Goal: Transaction & Acquisition: Book appointment/travel/reservation

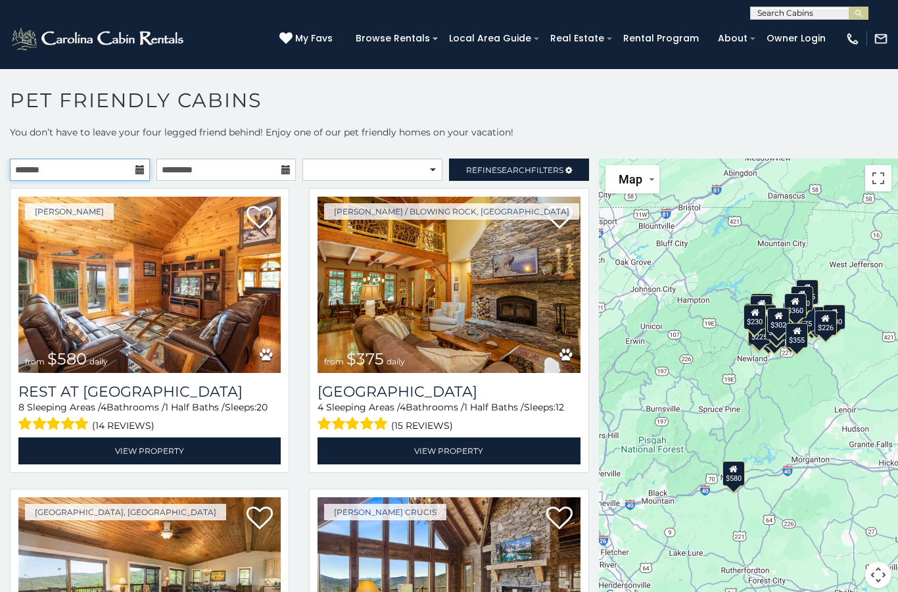
click at [111, 168] on input "text" at bounding box center [80, 169] width 140 height 22
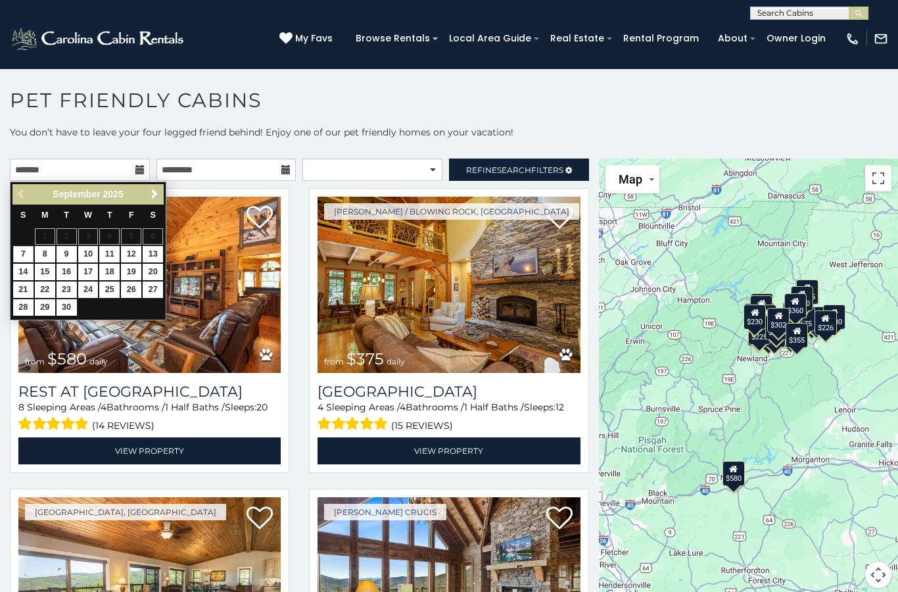
click at [152, 189] on span "Next" at bounding box center [154, 194] width 11 height 11
click at [39, 281] on link "20" at bounding box center [45, 289] width 20 height 16
type input "**********"
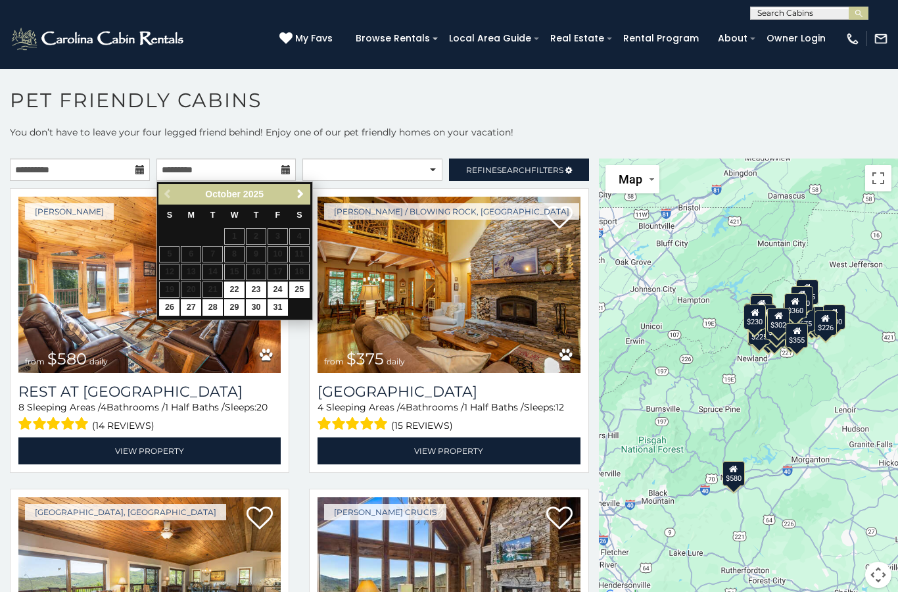
click at [286, 281] on link "24" at bounding box center [278, 289] width 20 height 16
type input "**********"
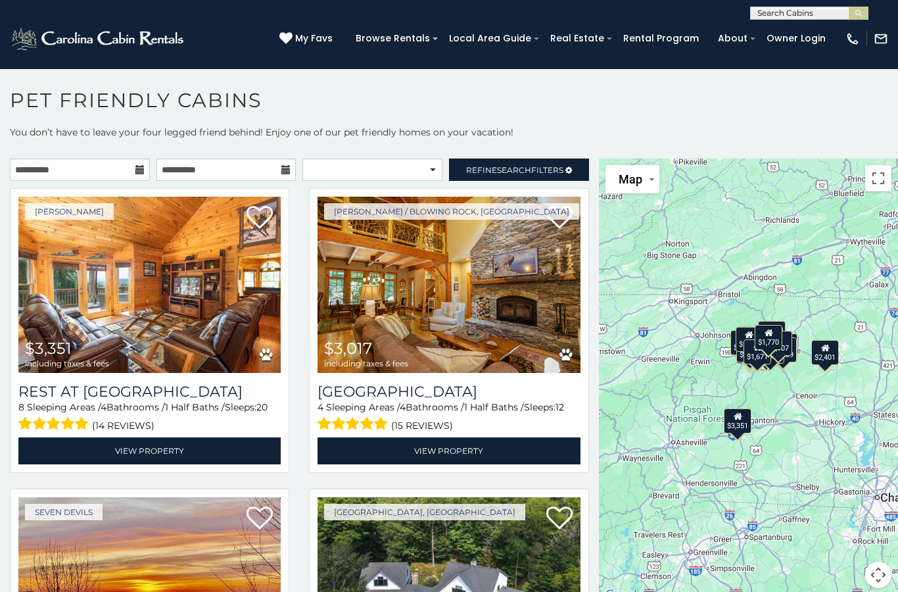
click at [535, 167] on span "Refine Search Filters" at bounding box center [514, 170] width 97 height 10
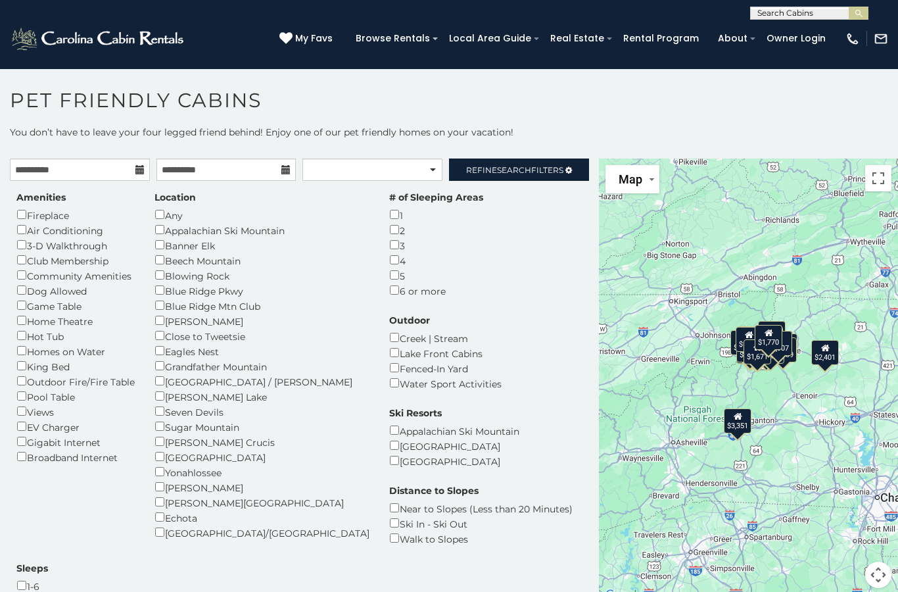
click at [38, 283] on div "Dog Allowed" at bounding box center [75, 290] width 118 height 15
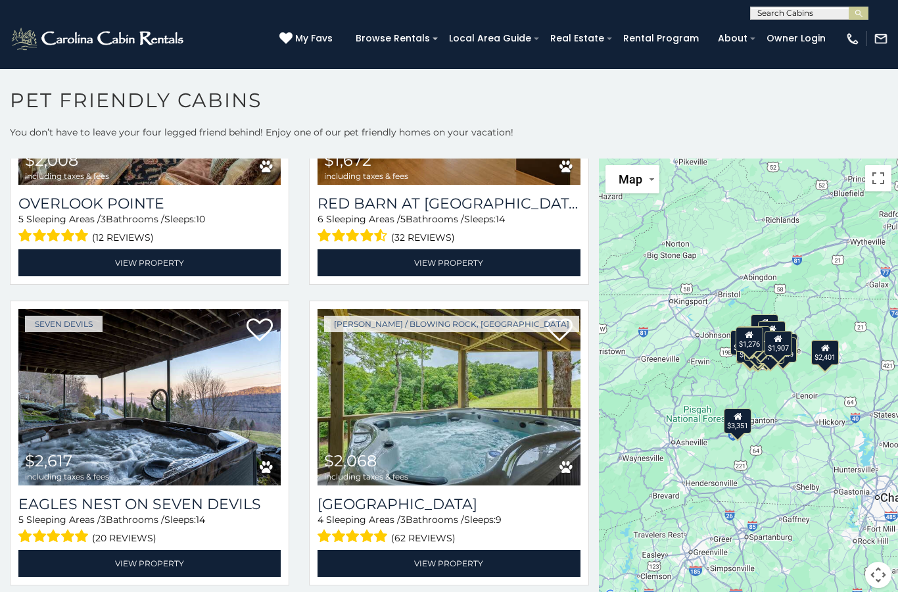
scroll to position [3141, 0]
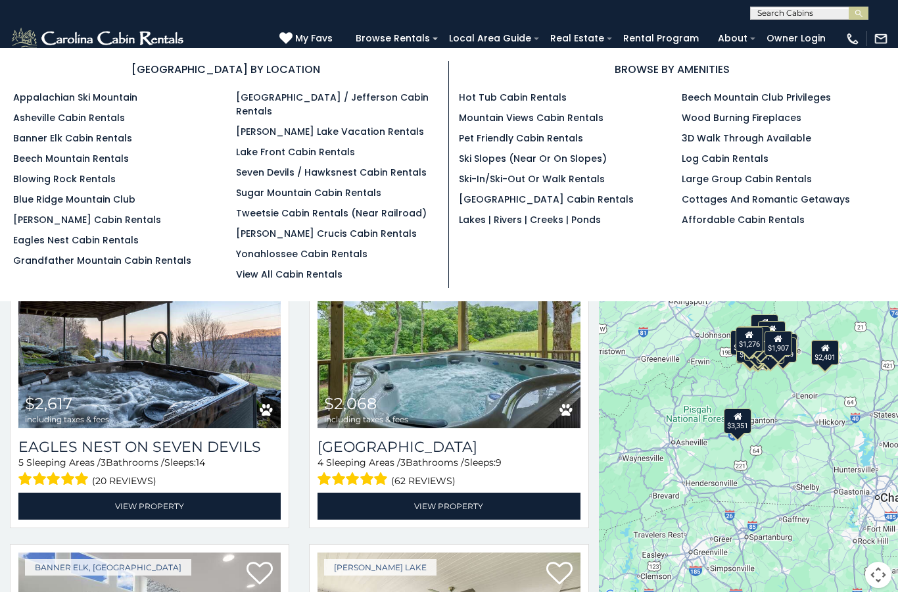
click at [531, 134] on link "Pet Friendly Cabin Rentals" at bounding box center [521, 138] width 124 height 13
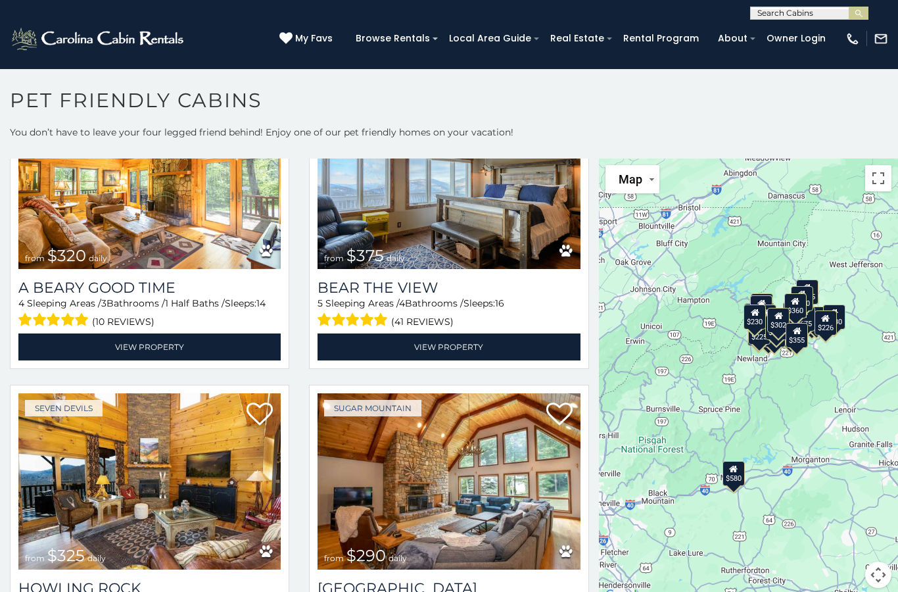
scroll to position [2508, 0]
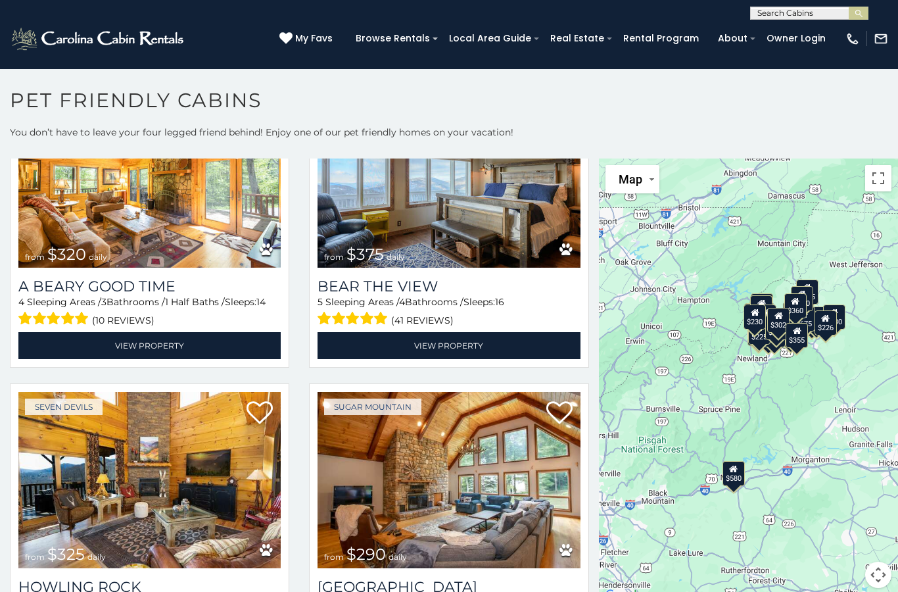
click at [371, 281] on h3 "Bear The View" at bounding box center [449, 287] width 262 height 18
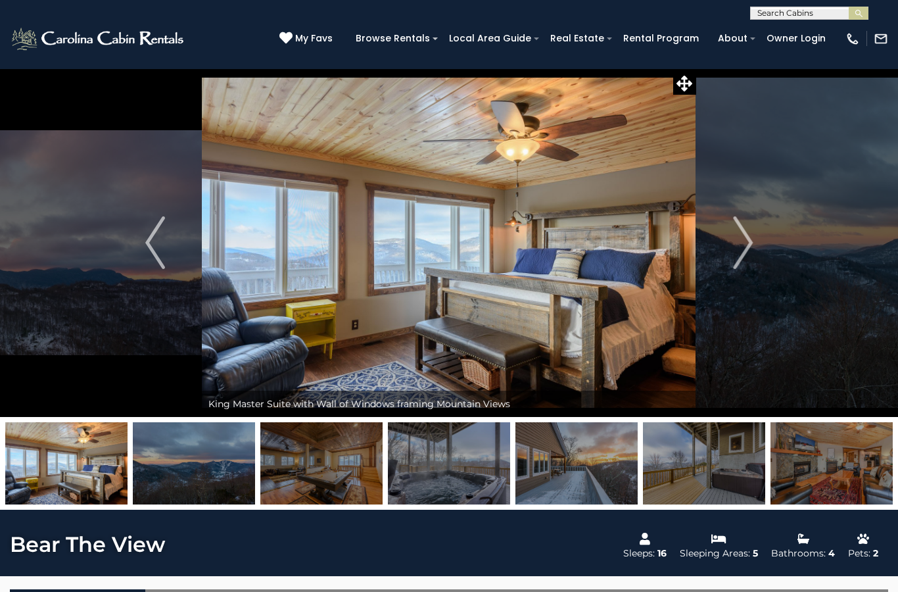
click at [742, 242] on img "Next" at bounding box center [743, 242] width 20 height 53
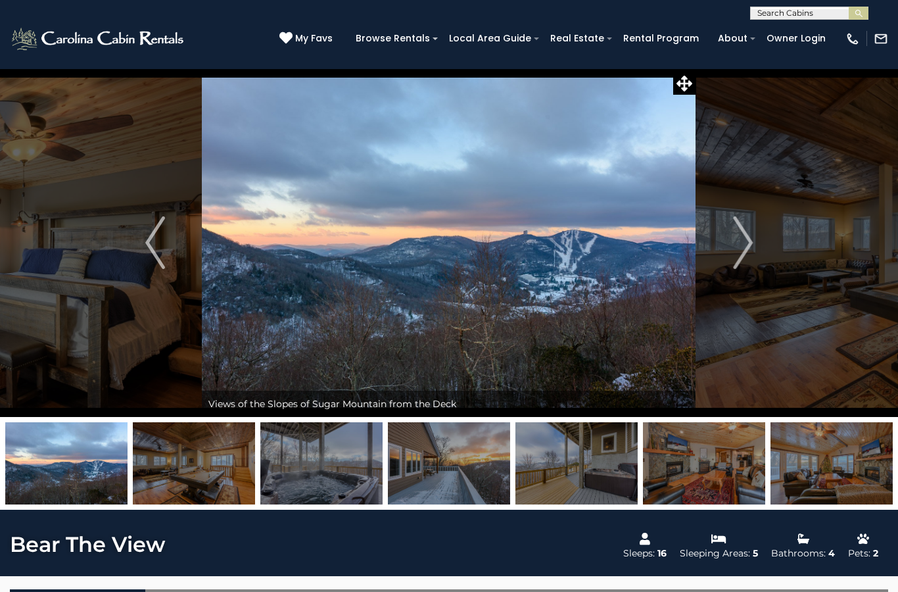
click at [738, 246] on img "Next" at bounding box center [743, 242] width 20 height 53
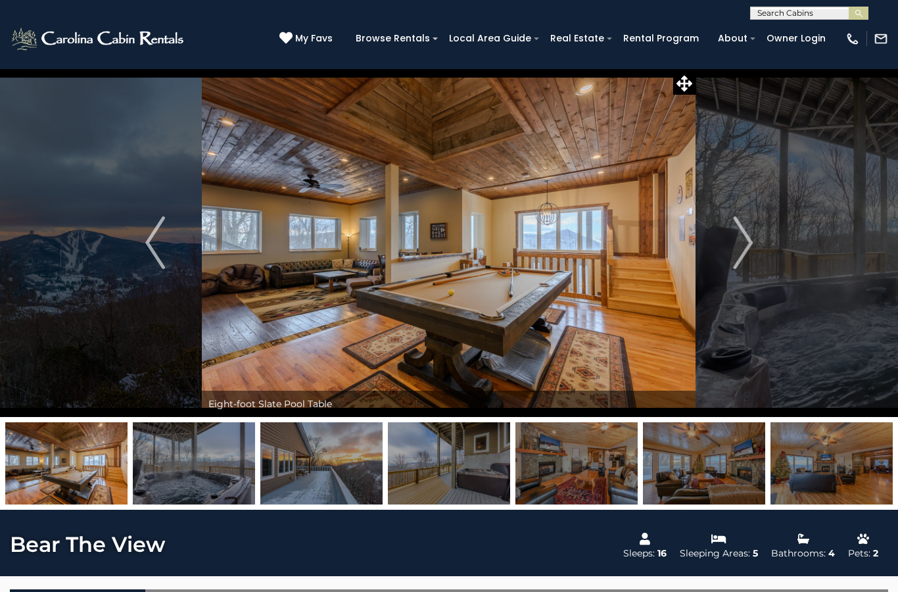
click at [739, 245] on img "Next" at bounding box center [743, 242] width 20 height 53
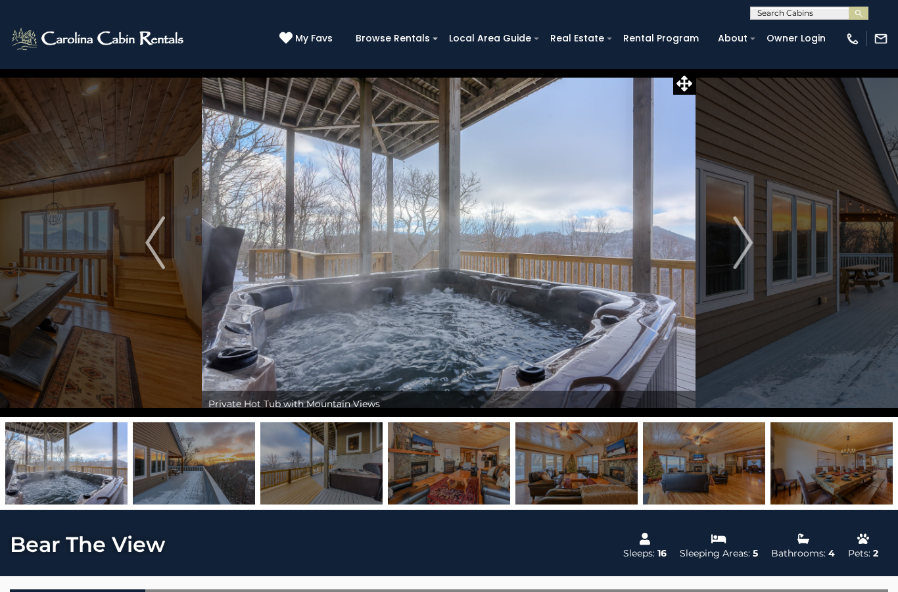
click at [741, 245] on img "Next" at bounding box center [743, 242] width 20 height 53
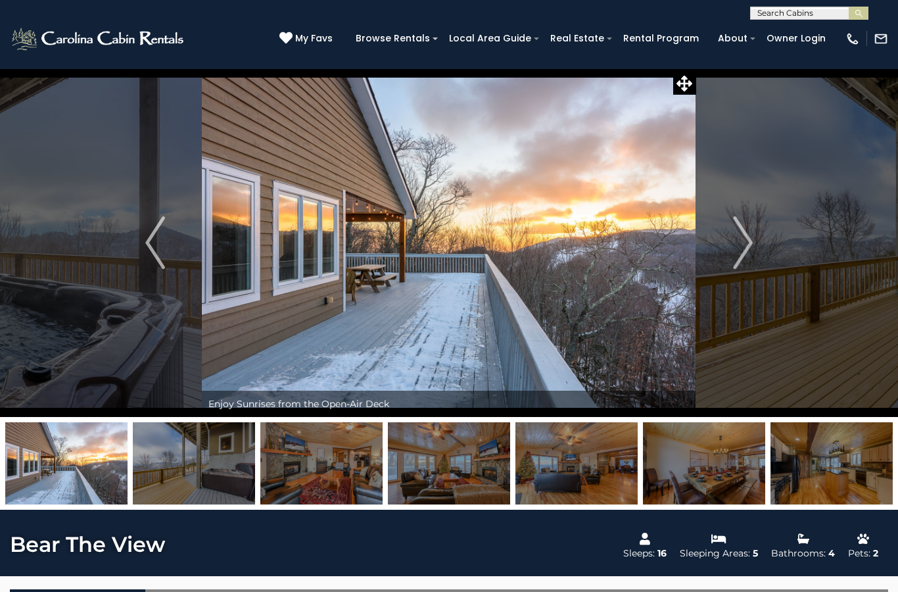
click at [729, 245] on button "Next" at bounding box center [742, 242] width 93 height 349
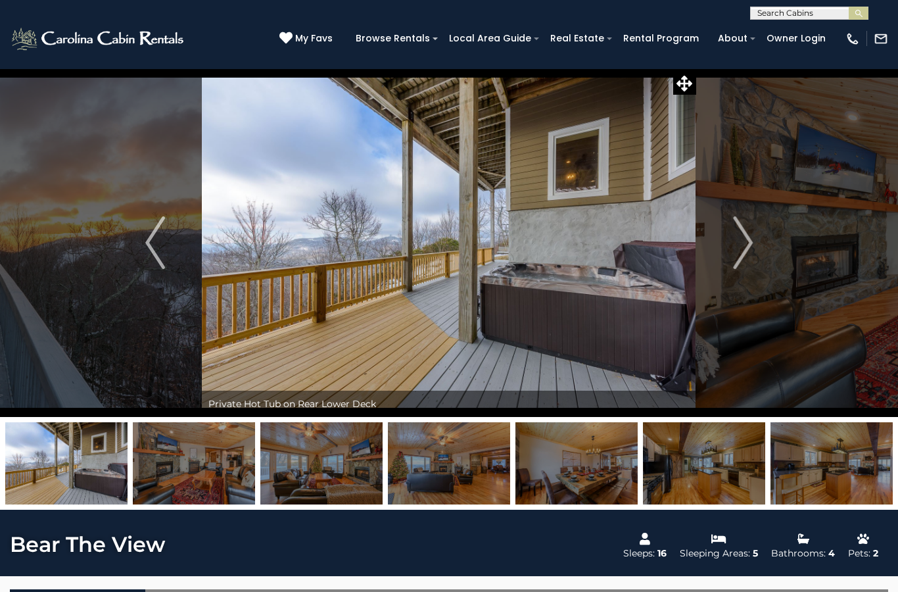
click at [735, 247] on img "Next" at bounding box center [743, 242] width 20 height 53
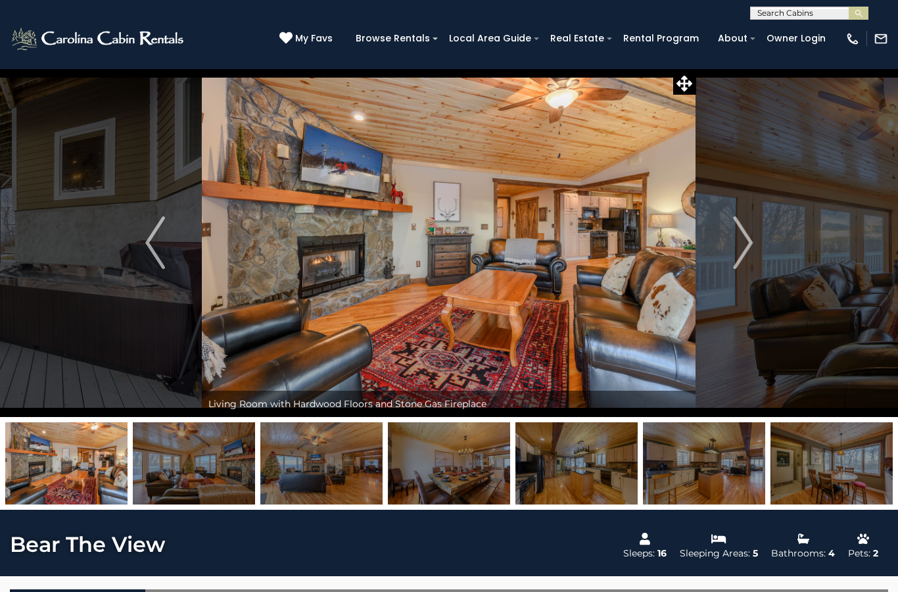
click at [734, 245] on img "Next" at bounding box center [743, 242] width 20 height 53
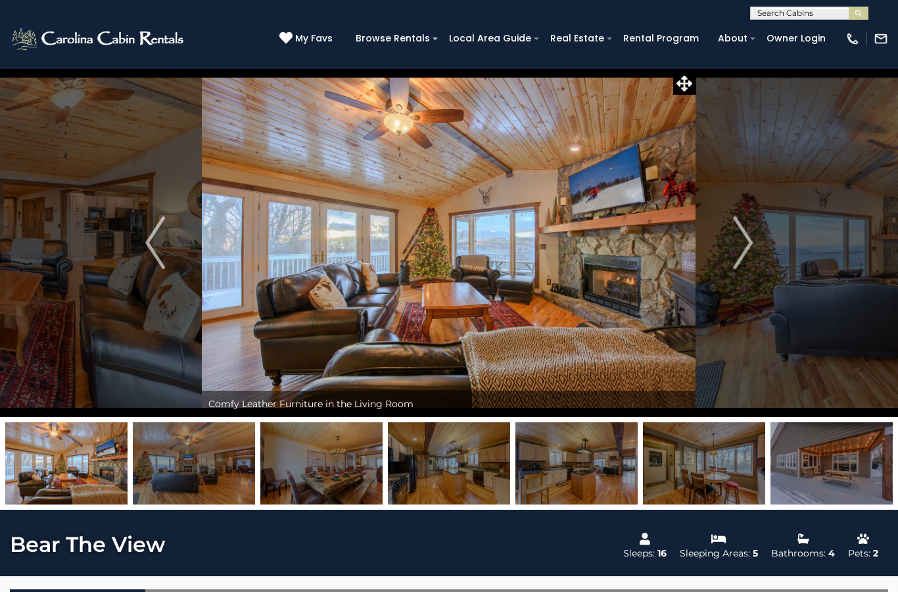
click at [739, 243] on img "Next" at bounding box center [743, 242] width 20 height 53
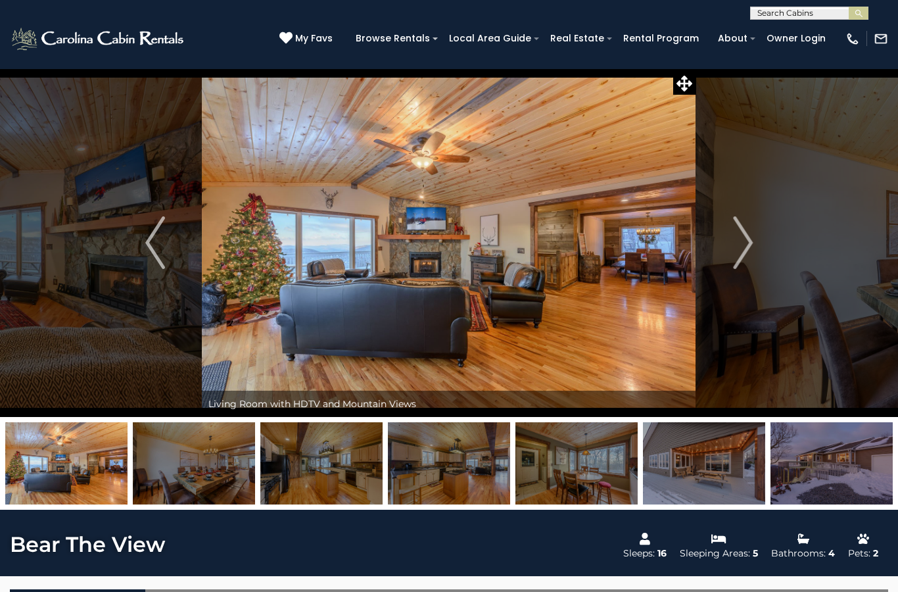
click at [734, 243] on img "Next" at bounding box center [743, 242] width 20 height 53
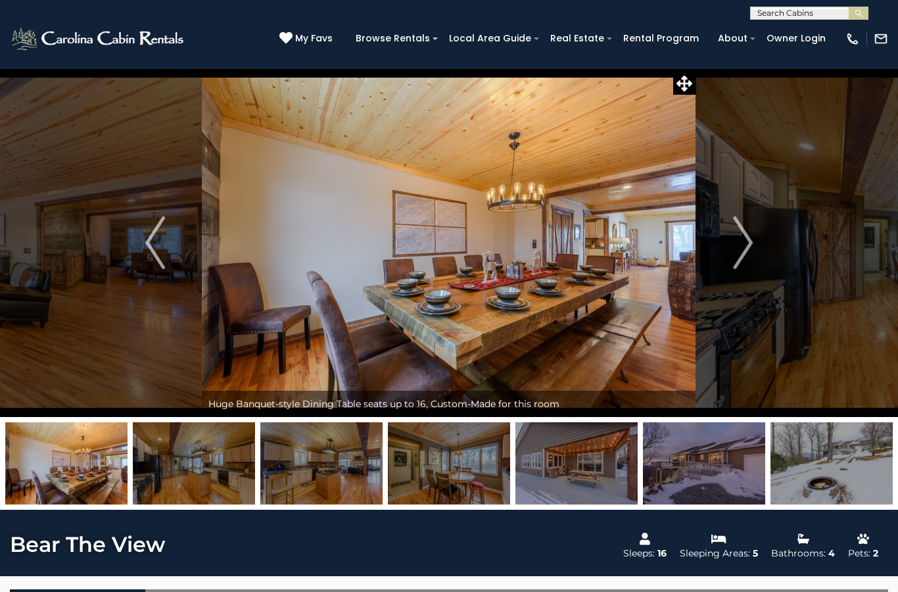
click at [735, 241] on img "Next" at bounding box center [743, 242] width 20 height 53
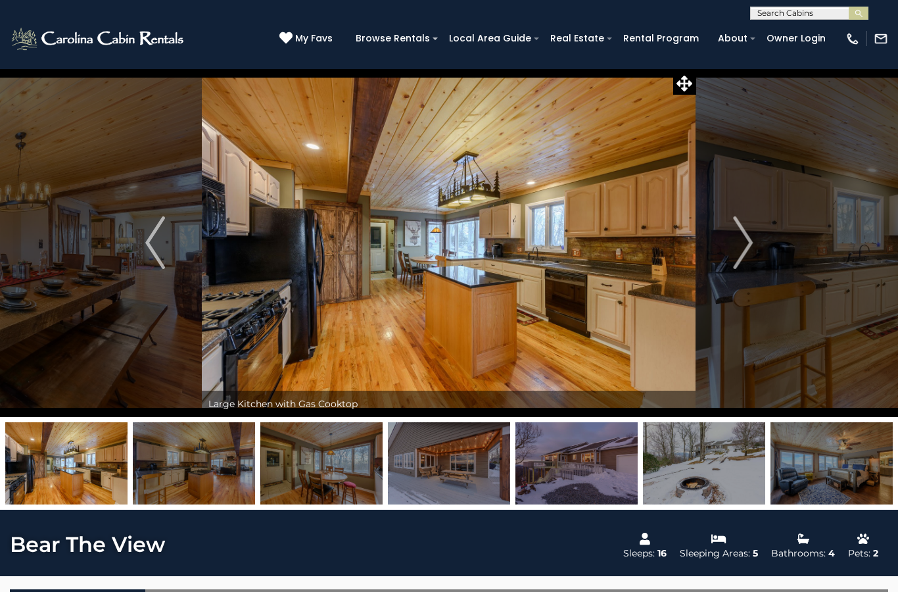
click at [731, 245] on button "Next" at bounding box center [742, 242] width 93 height 349
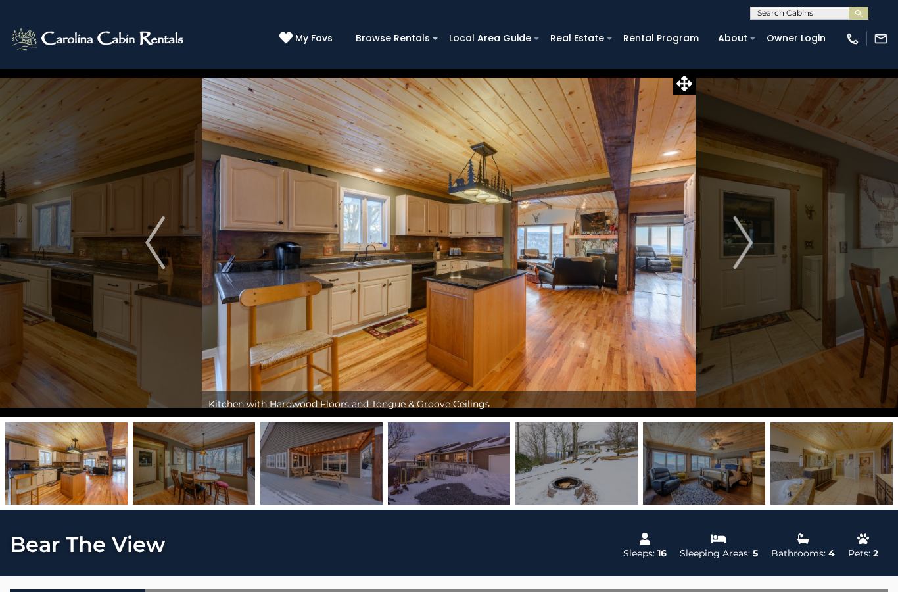
click at [729, 245] on button "Next" at bounding box center [742, 242] width 93 height 349
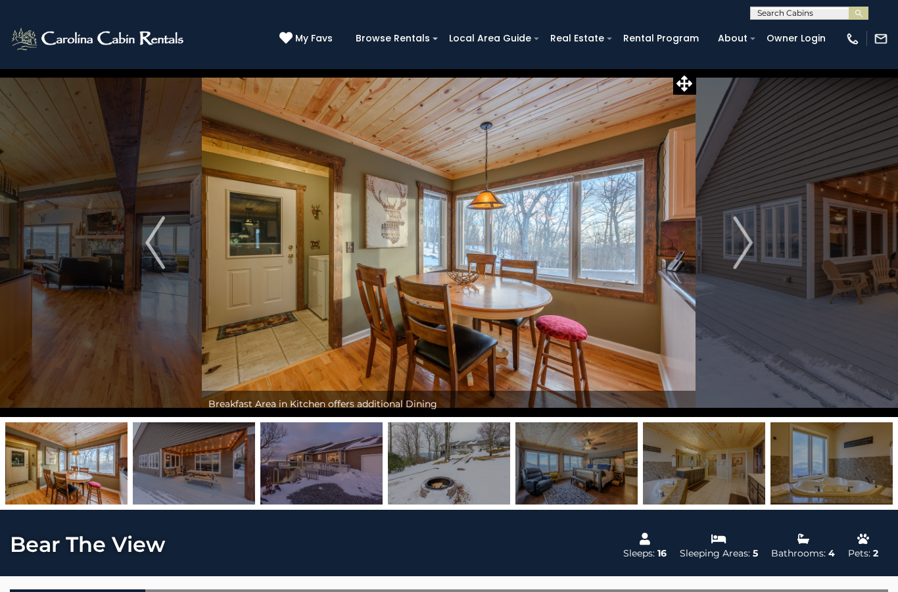
click at [733, 245] on img "Next" at bounding box center [743, 242] width 20 height 53
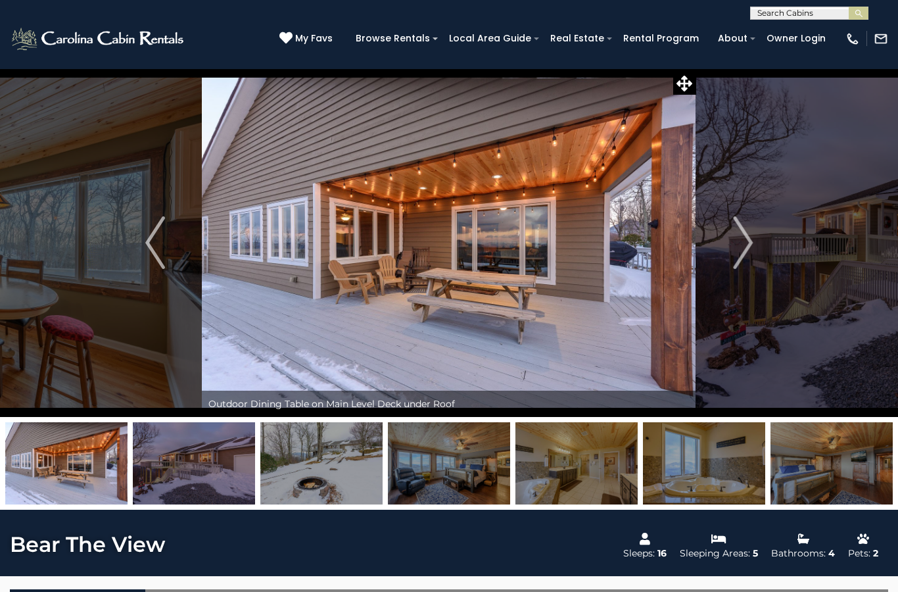
click at [732, 245] on button "Next" at bounding box center [742, 242] width 93 height 349
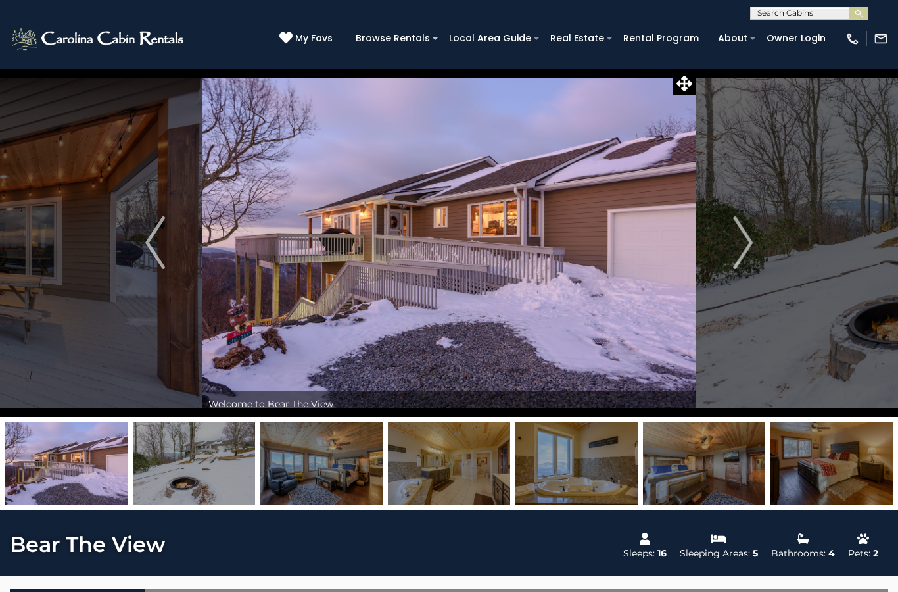
click at [732, 243] on button "Next" at bounding box center [742, 242] width 93 height 349
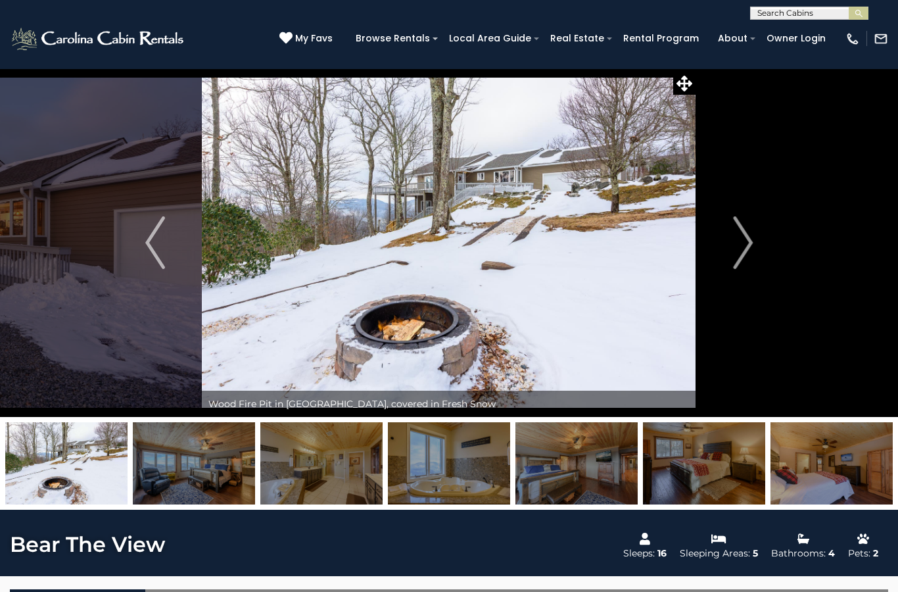
click at [739, 239] on img "Next" at bounding box center [743, 242] width 20 height 53
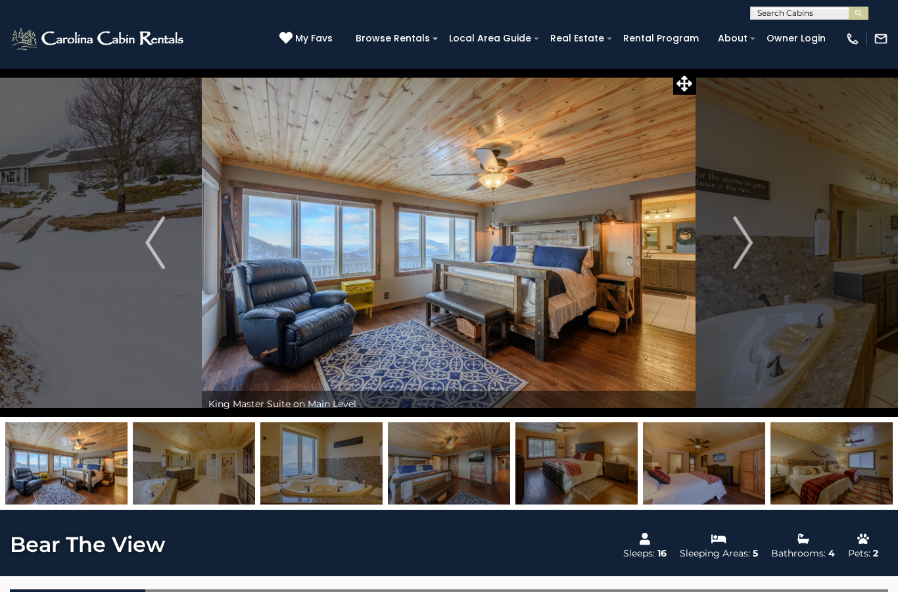
click at [734, 245] on img "Next" at bounding box center [743, 242] width 20 height 53
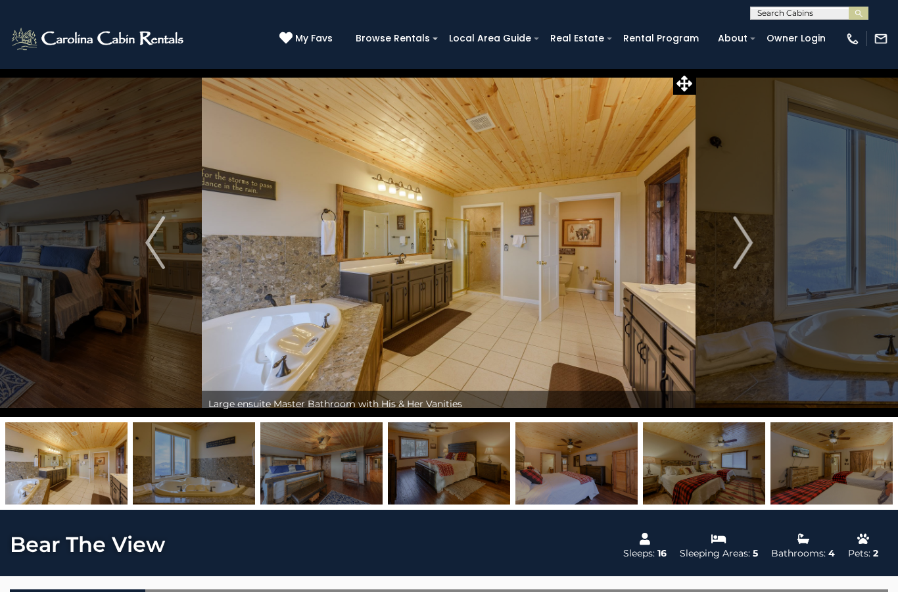
click at [733, 244] on button "Next" at bounding box center [742, 242] width 93 height 349
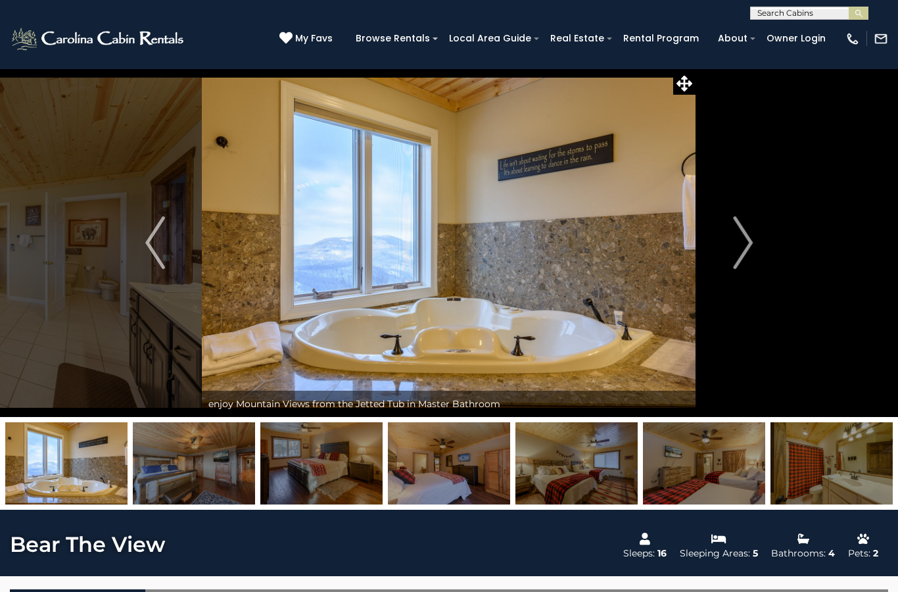
click at [732, 244] on button "Next" at bounding box center [742, 242] width 93 height 349
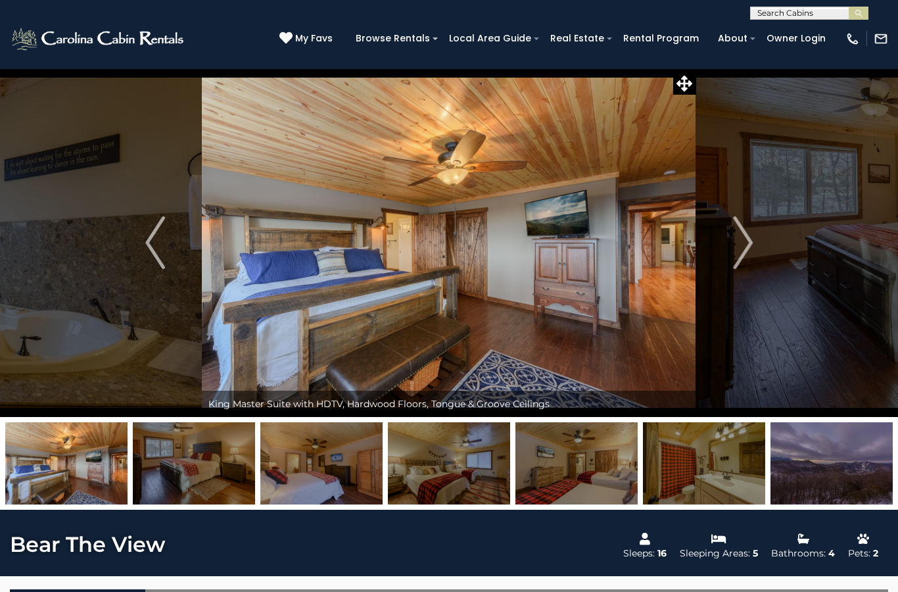
click at [729, 245] on button "Next" at bounding box center [742, 242] width 93 height 349
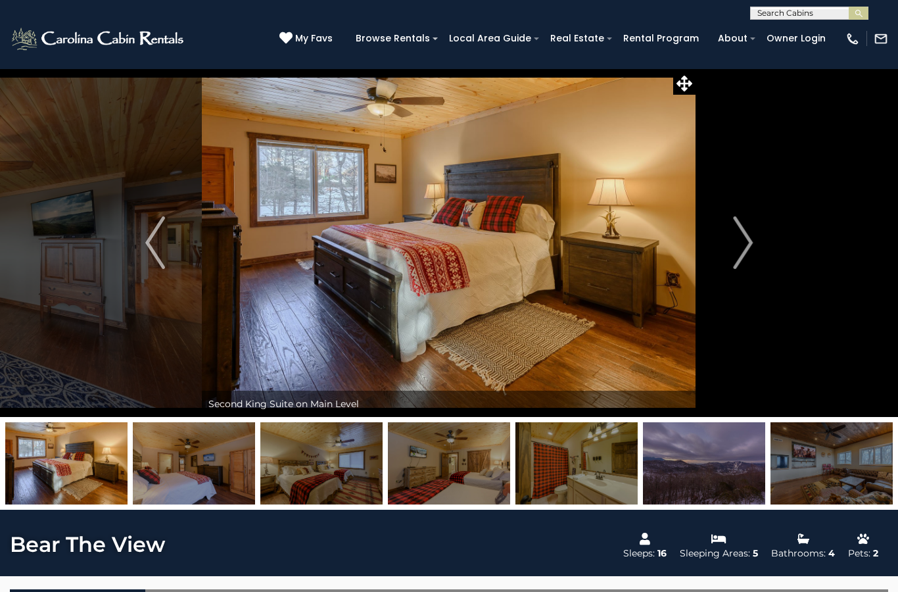
click at [730, 243] on button "Next" at bounding box center [742, 242] width 93 height 349
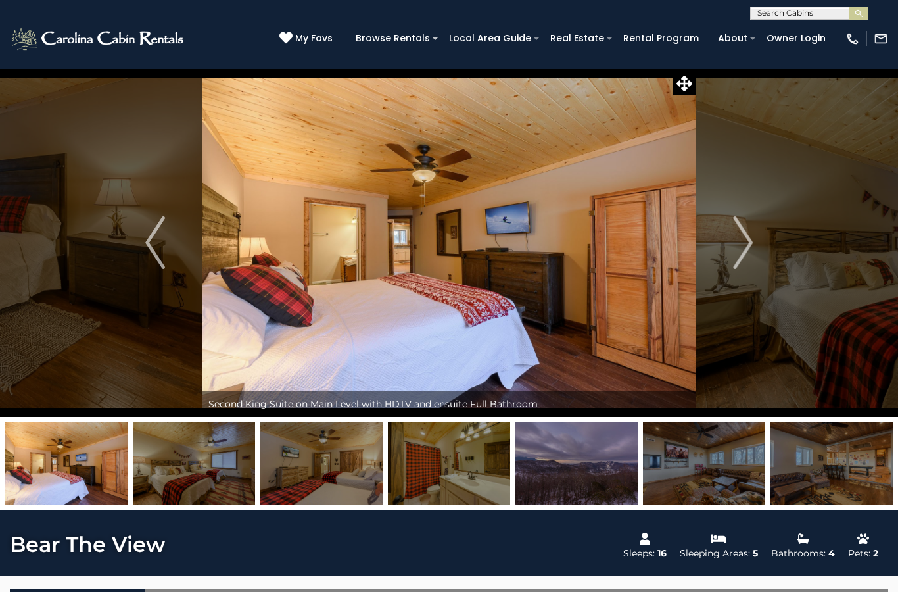
click at [727, 242] on button "Next" at bounding box center [742, 242] width 93 height 349
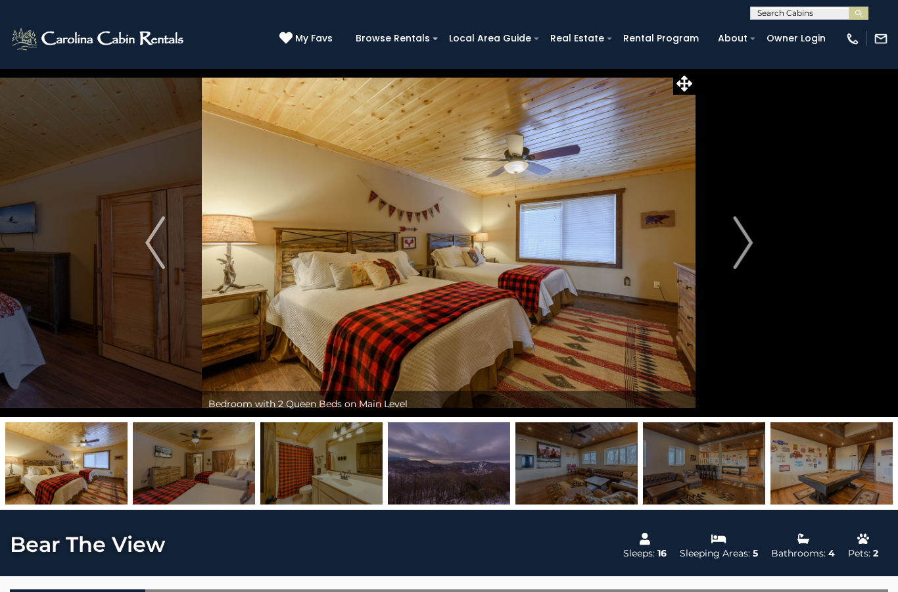
click at [727, 242] on button "Next" at bounding box center [742, 242] width 93 height 349
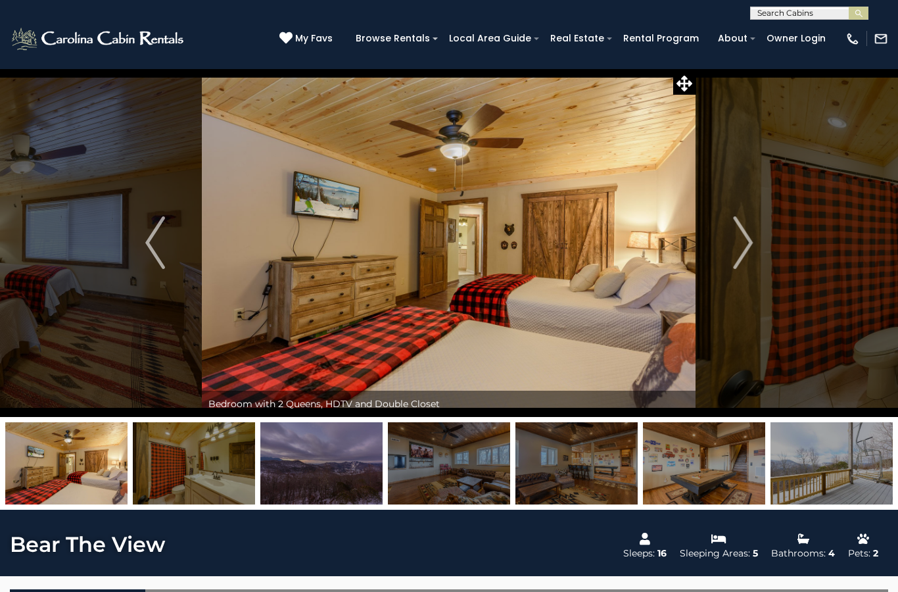
click at [727, 241] on button "Next" at bounding box center [742, 242] width 93 height 349
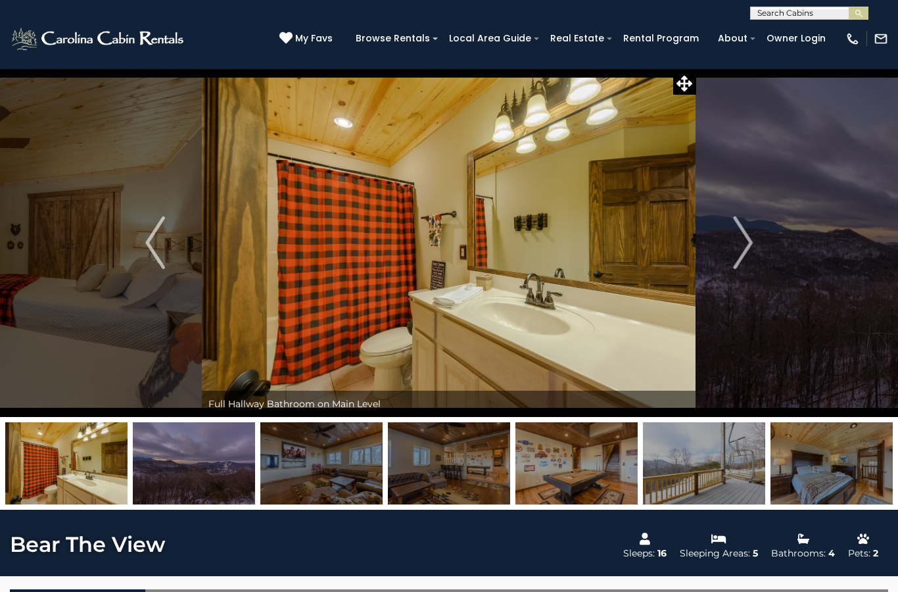
click at [729, 241] on button "Next" at bounding box center [742, 242] width 93 height 349
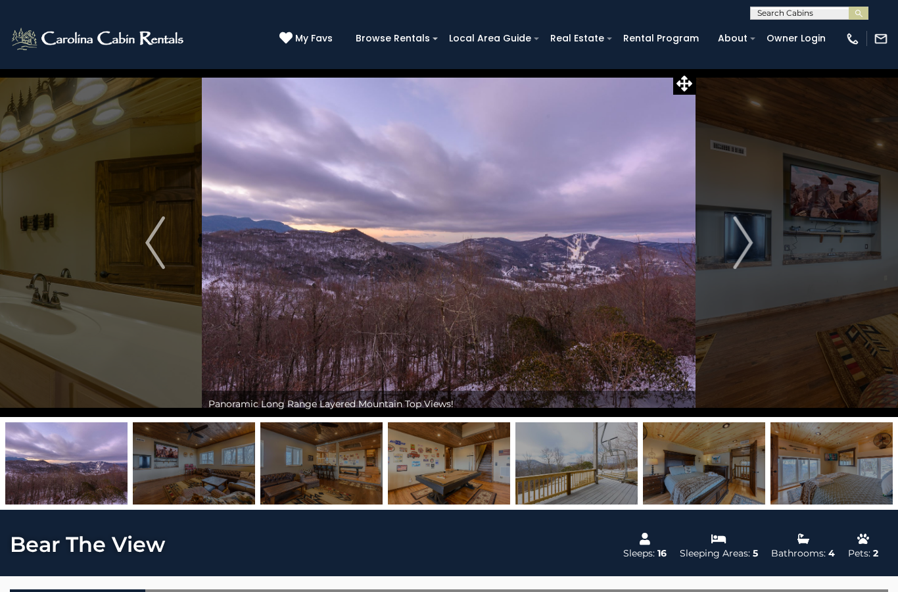
click at [735, 243] on img "Next" at bounding box center [743, 242] width 20 height 53
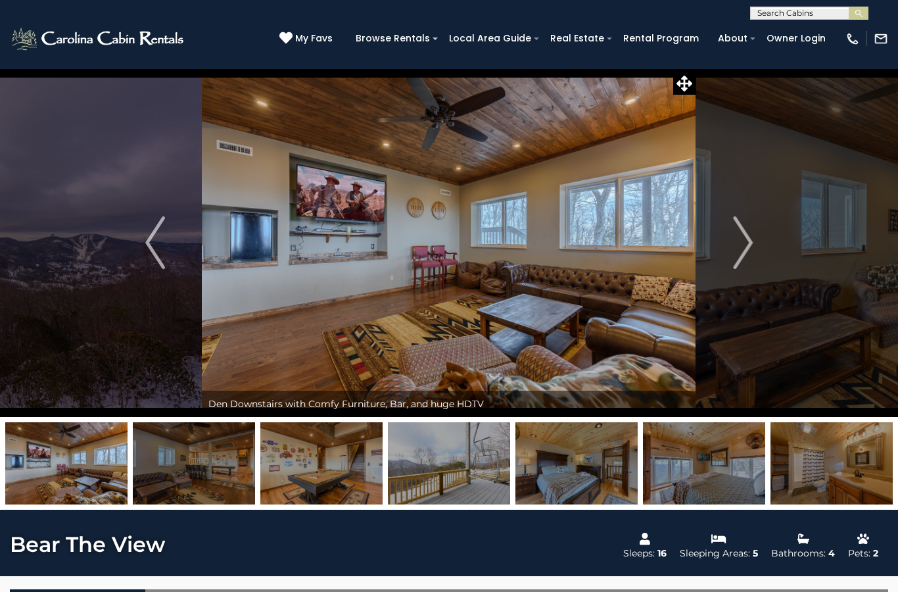
click at [731, 242] on button "Next" at bounding box center [742, 242] width 93 height 349
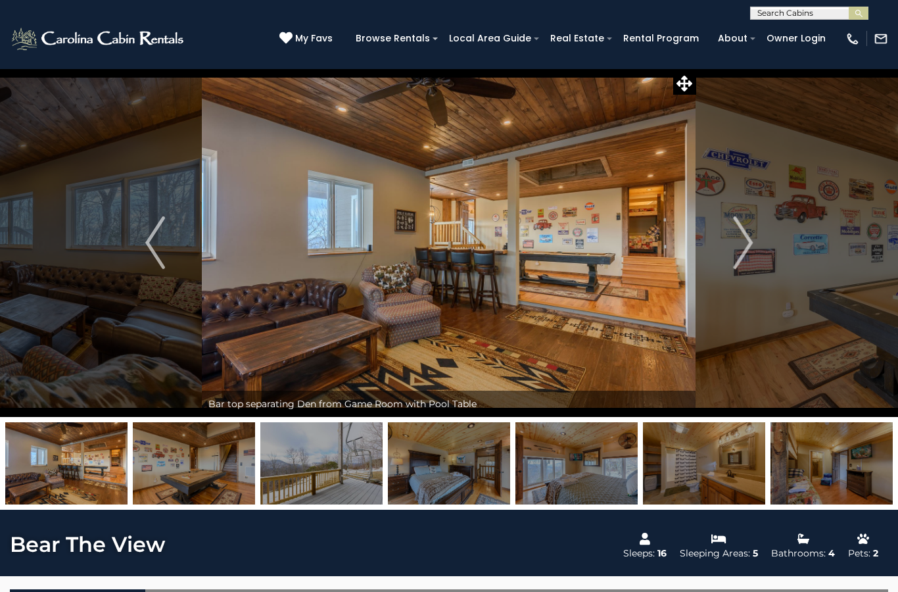
click at [737, 242] on img "Next" at bounding box center [743, 242] width 20 height 53
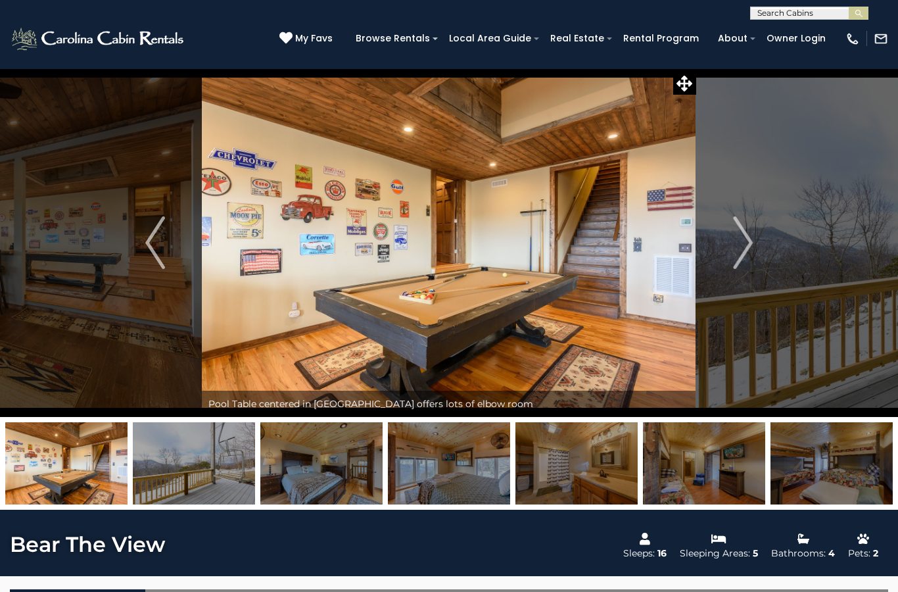
click at [737, 243] on img "Next" at bounding box center [743, 242] width 20 height 53
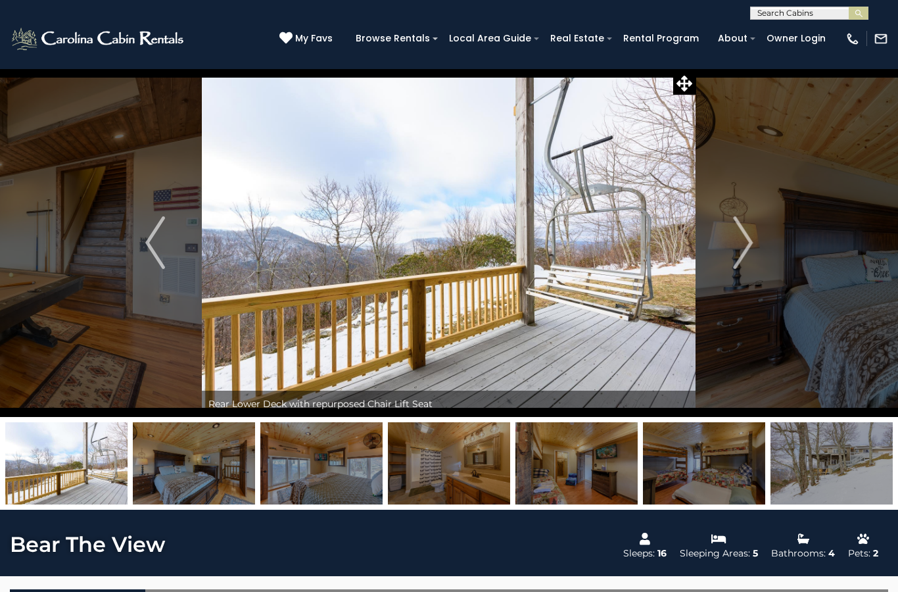
click at [738, 243] on img "Next" at bounding box center [743, 242] width 20 height 53
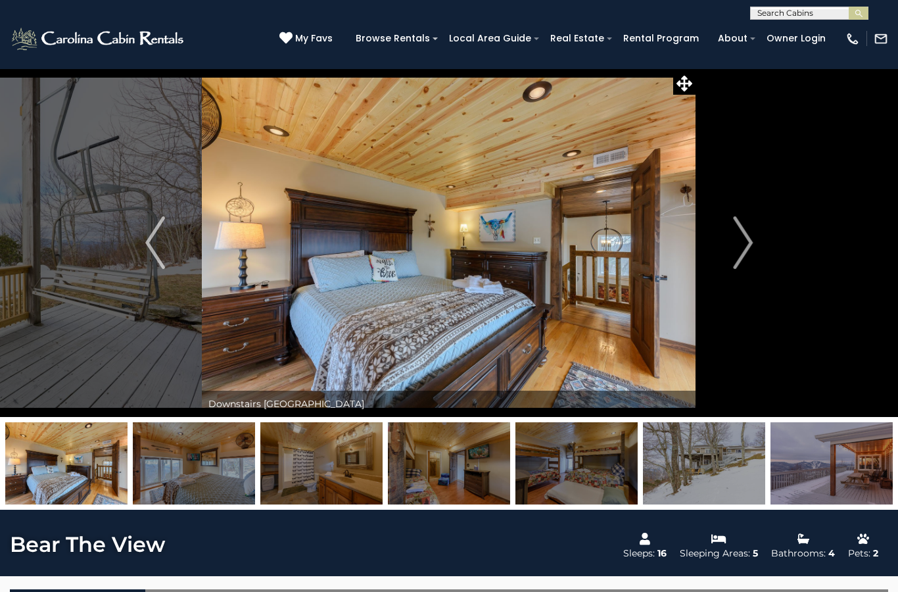
click at [739, 244] on img "Next" at bounding box center [743, 242] width 20 height 53
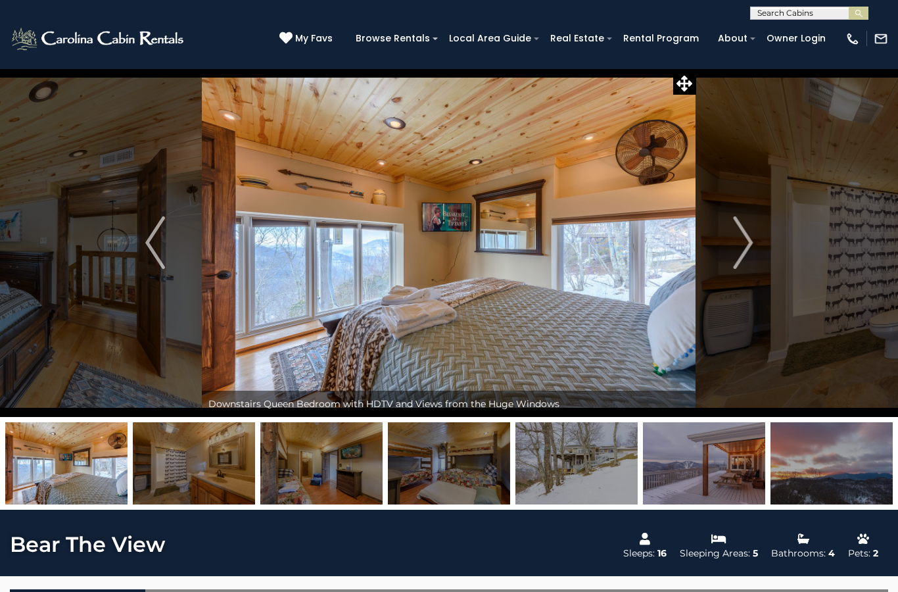
click at [747, 239] on img "Next" at bounding box center [743, 242] width 20 height 53
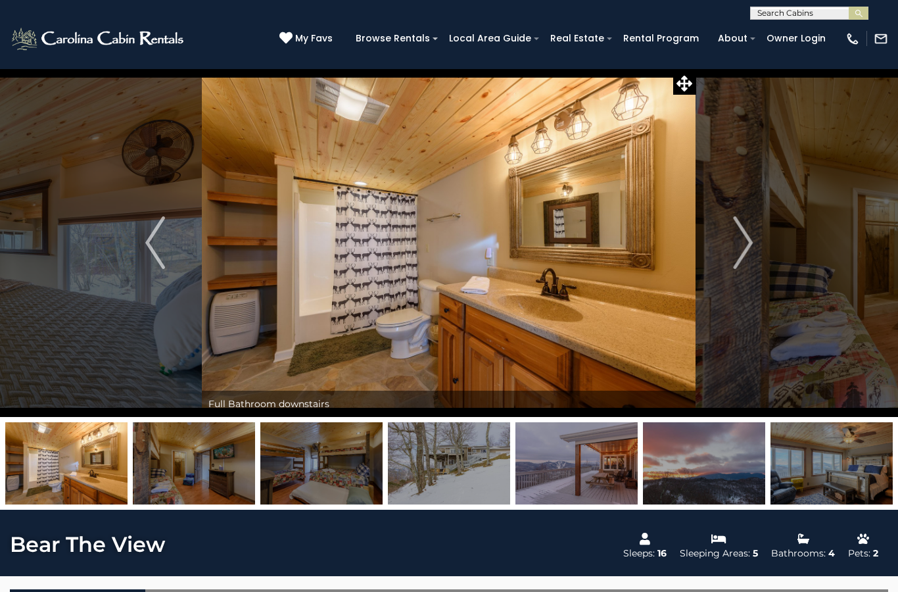
click at [742, 247] on img "Next" at bounding box center [743, 242] width 20 height 53
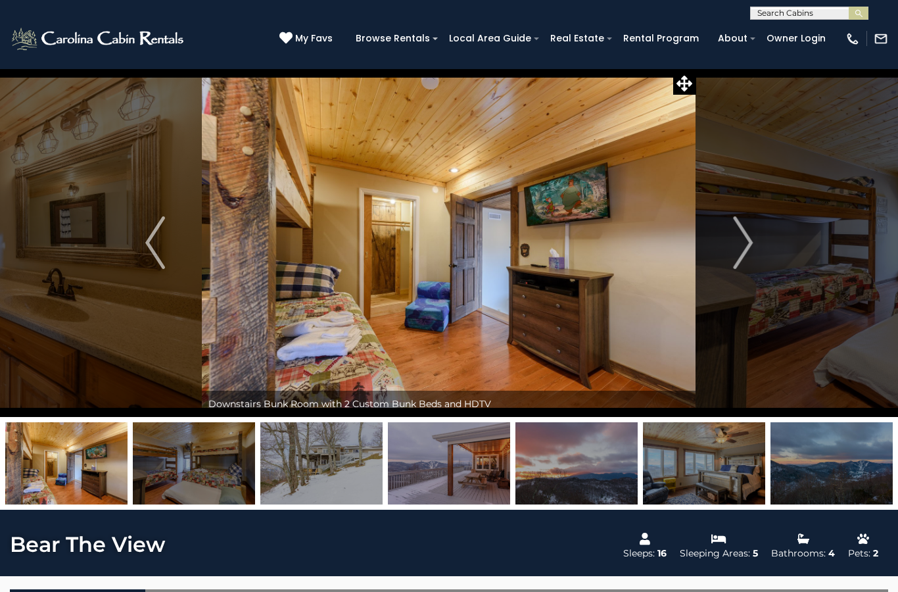
click at [742, 246] on img "Next" at bounding box center [743, 242] width 20 height 53
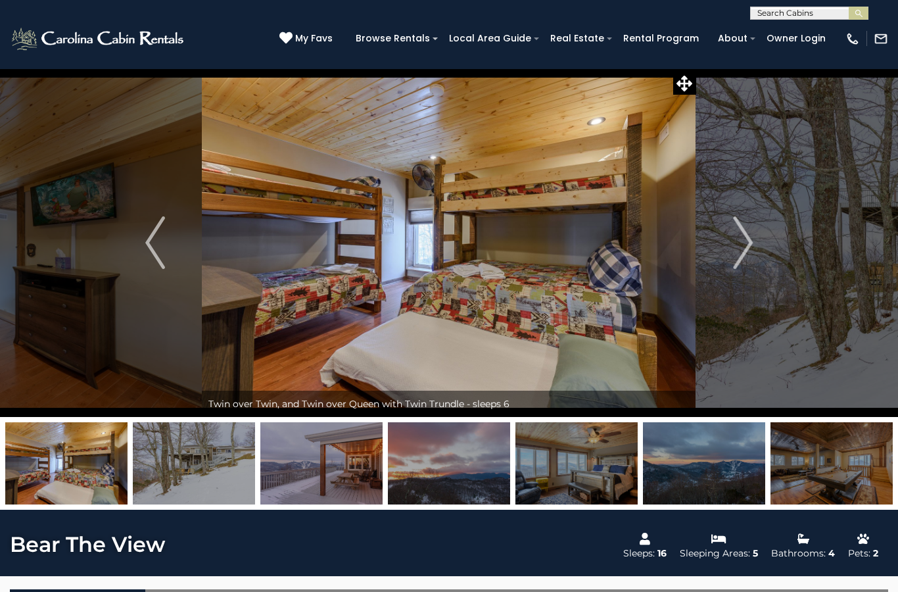
click at [739, 249] on img "Next" at bounding box center [743, 242] width 20 height 53
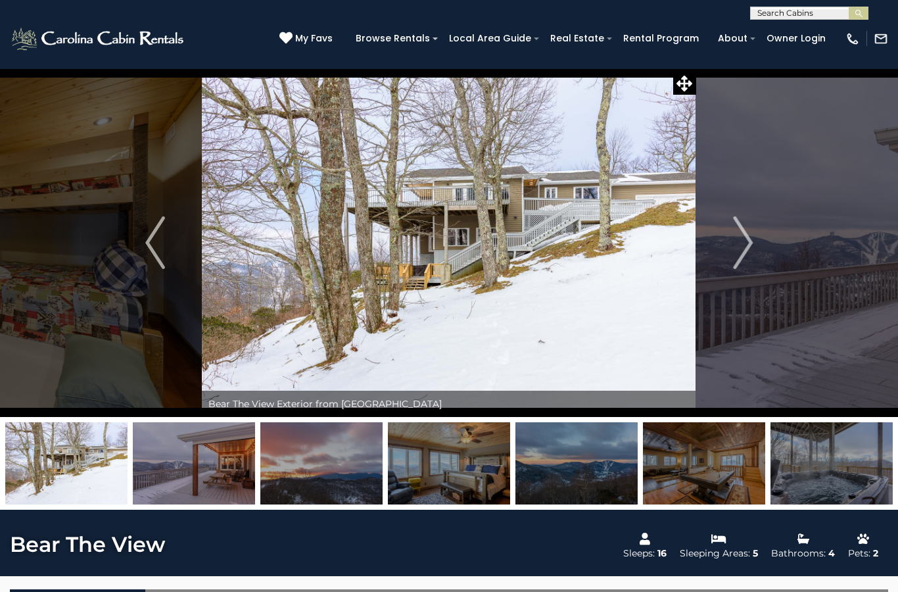
click at [743, 243] on img "Next" at bounding box center [743, 242] width 20 height 53
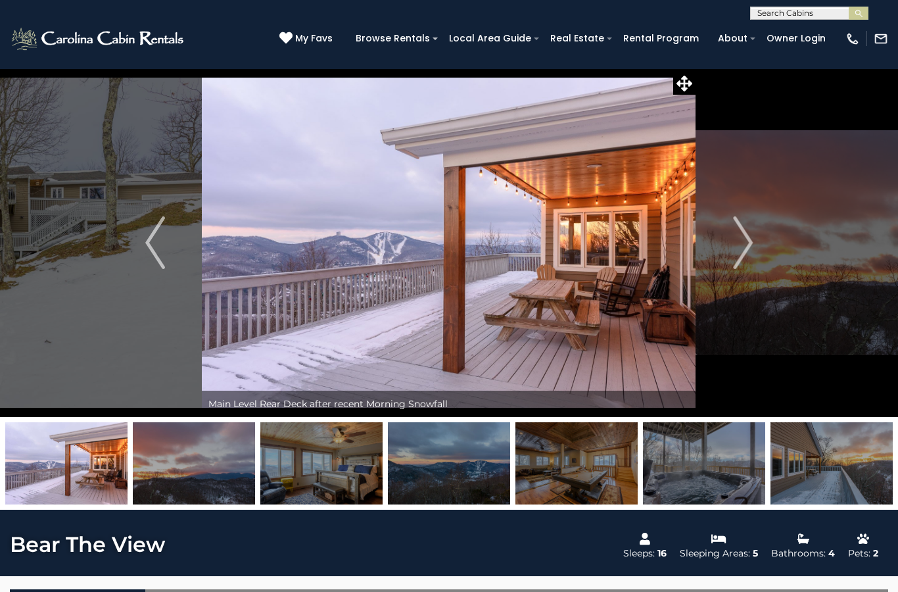
click at [741, 241] on img "Next" at bounding box center [743, 242] width 20 height 53
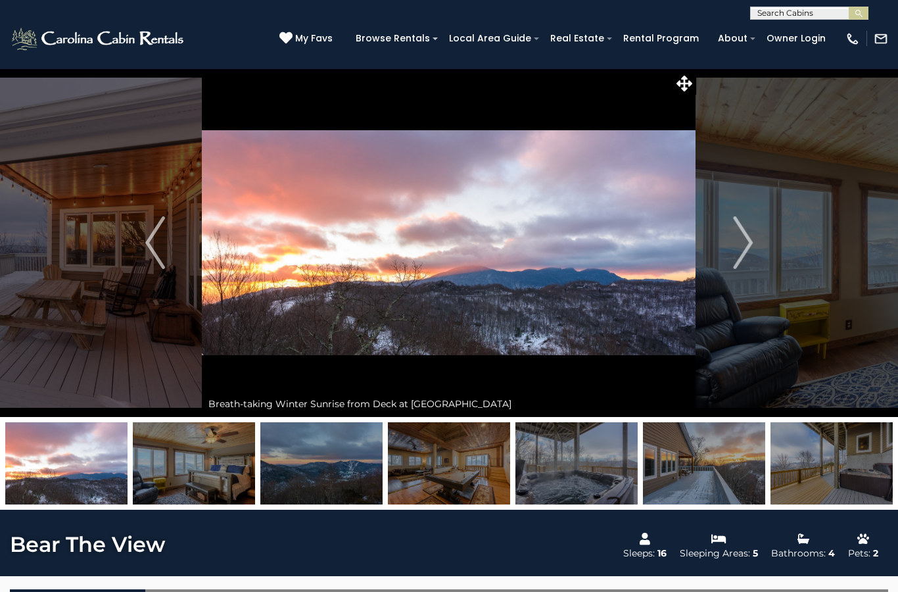
click at [736, 245] on img "Next" at bounding box center [743, 242] width 20 height 53
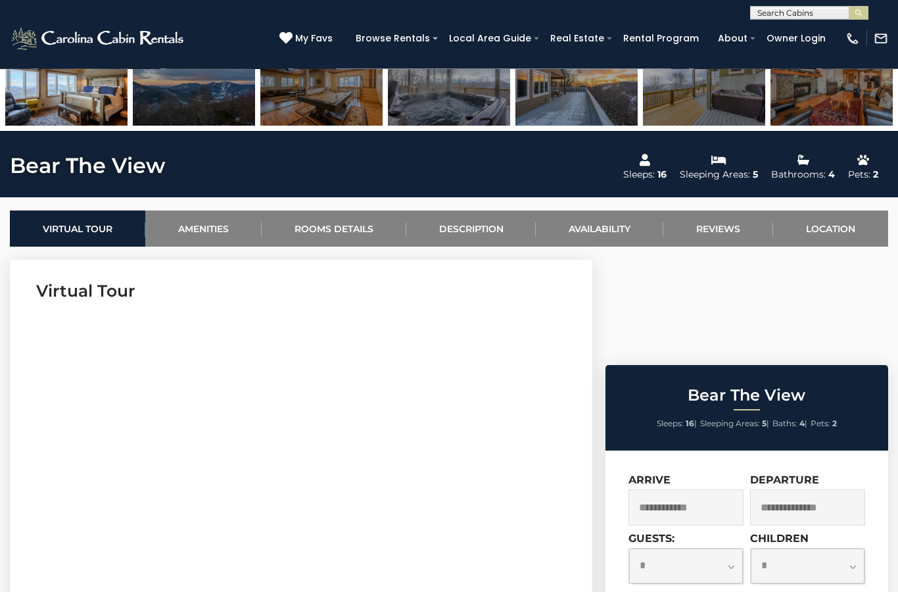
scroll to position [379, 0]
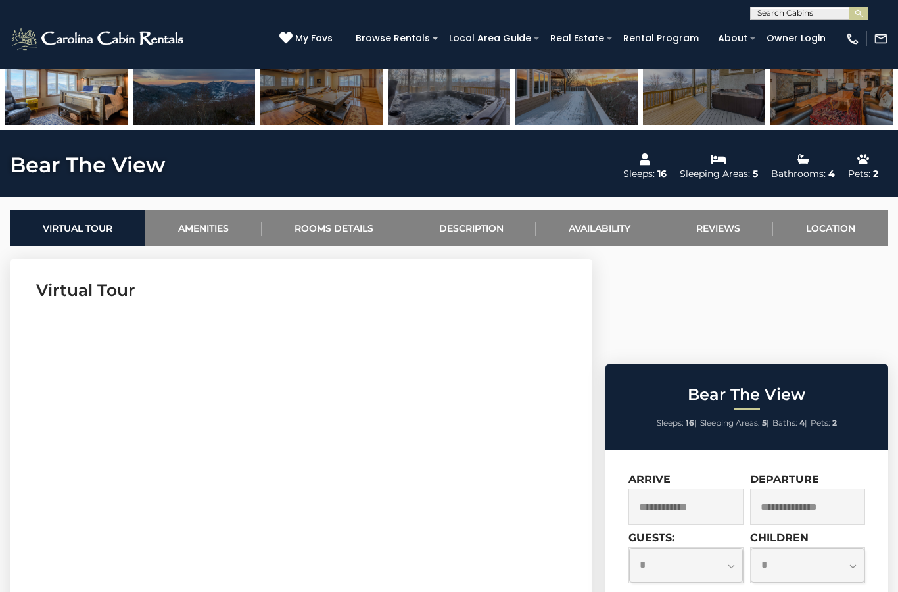
click at [700, 489] on input "text" at bounding box center [686, 507] width 115 height 36
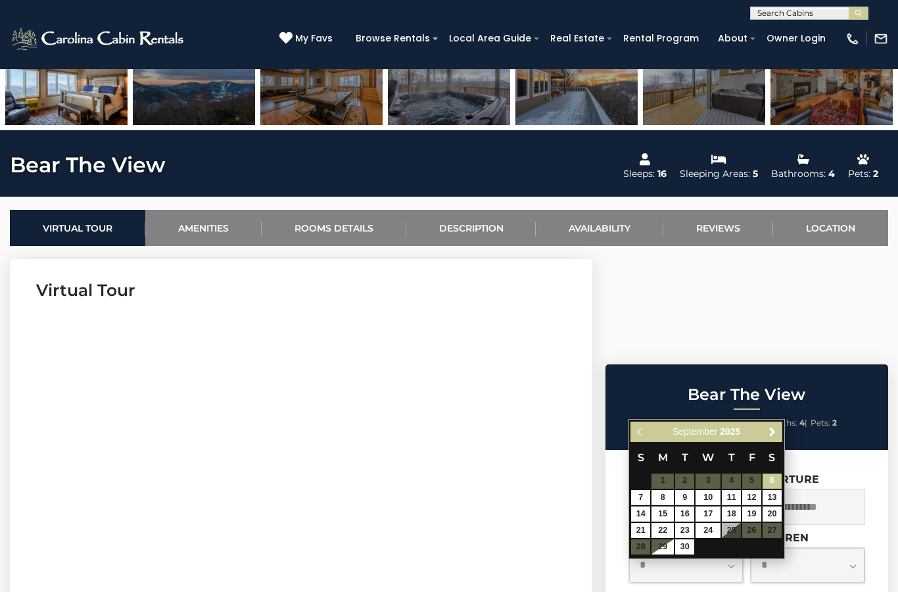
click at [767, 433] on link "Next" at bounding box center [773, 432] width 16 height 16
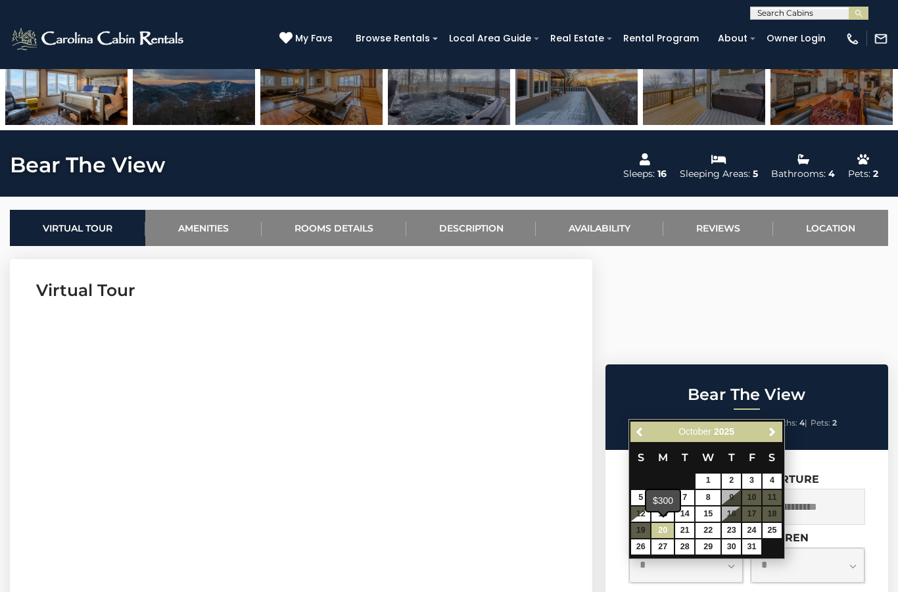
click at [660, 524] on link "20" at bounding box center [663, 530] width 22 height 15
type input "**********"
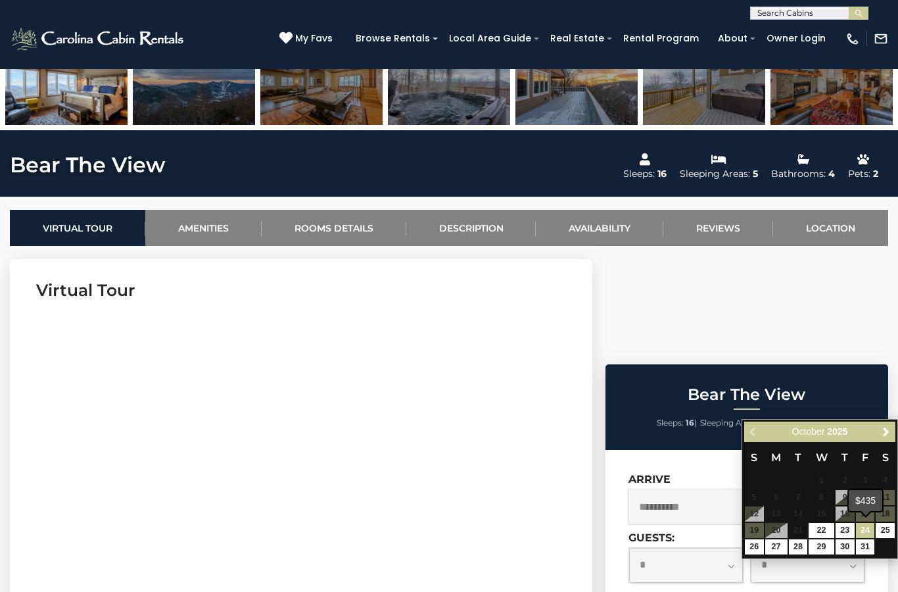
click at [866, 530] on link "24" at bounding box center [865, 530] width 19 height 15
type input "**********"
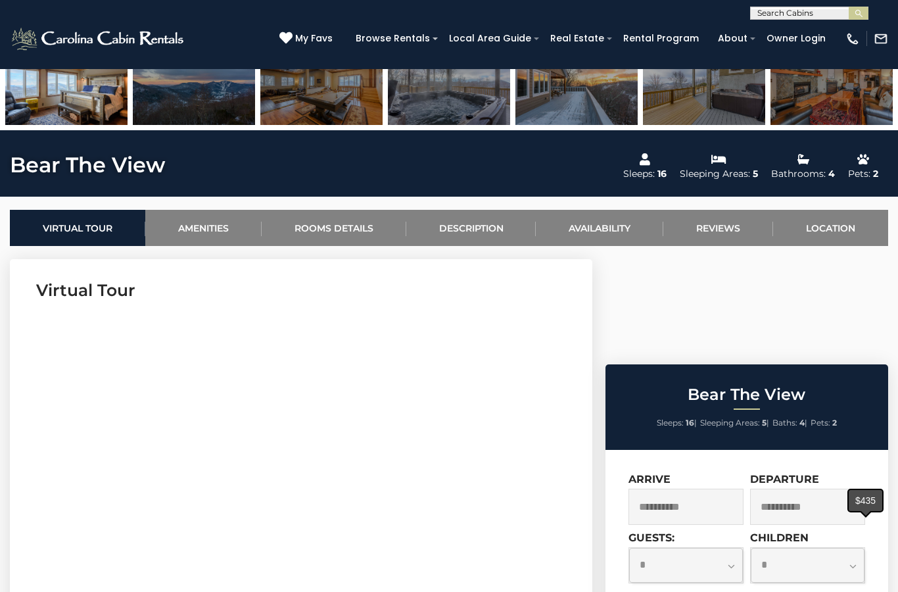
select select "*"
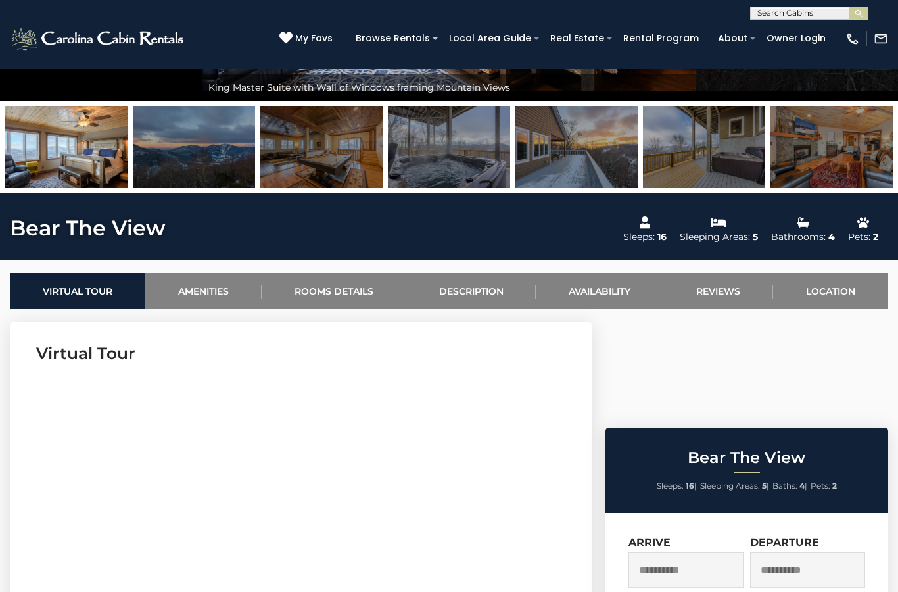
scroll to position [357, 0]
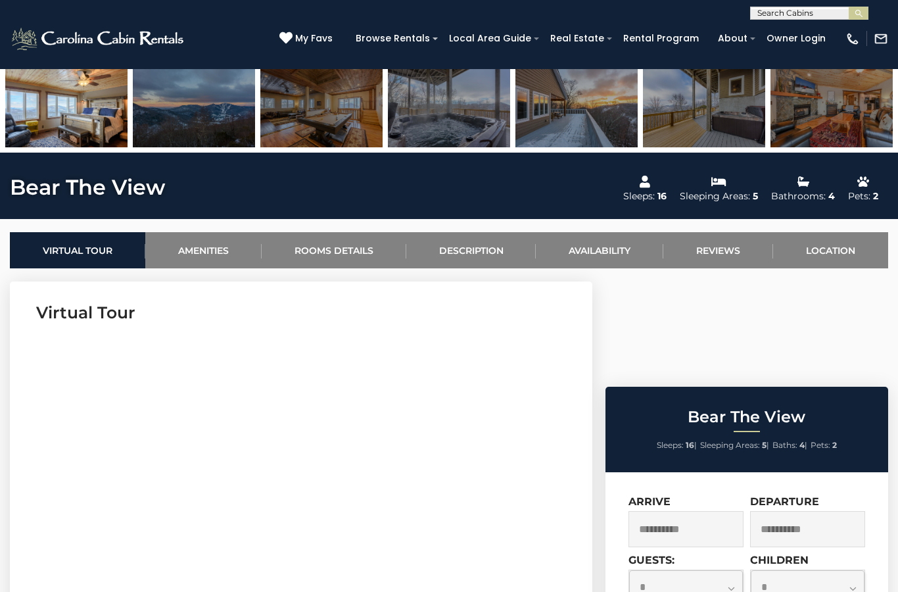
click at [473, 241] on link "Description" at bounding box center [471, 250] width 130 height 36
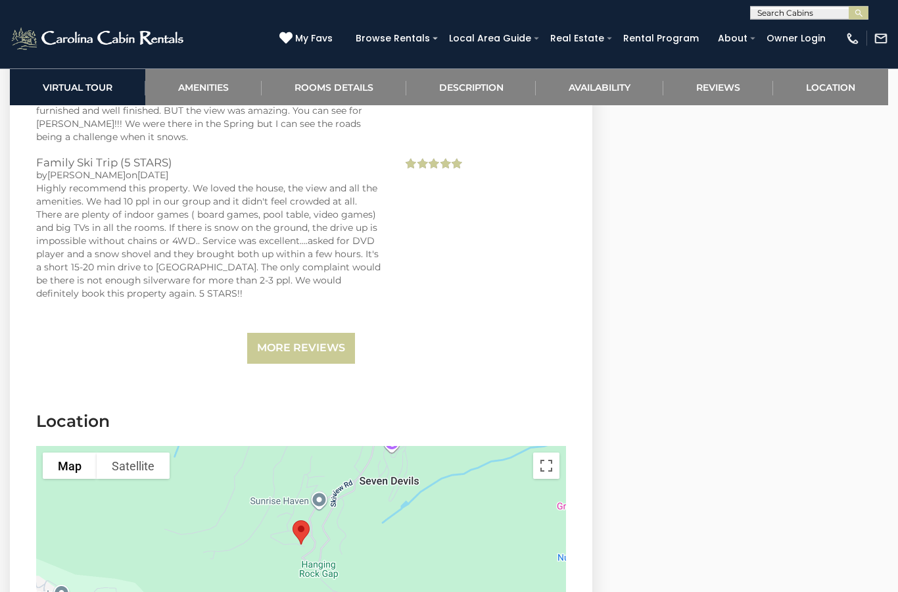
scroll to position [3153, 0]
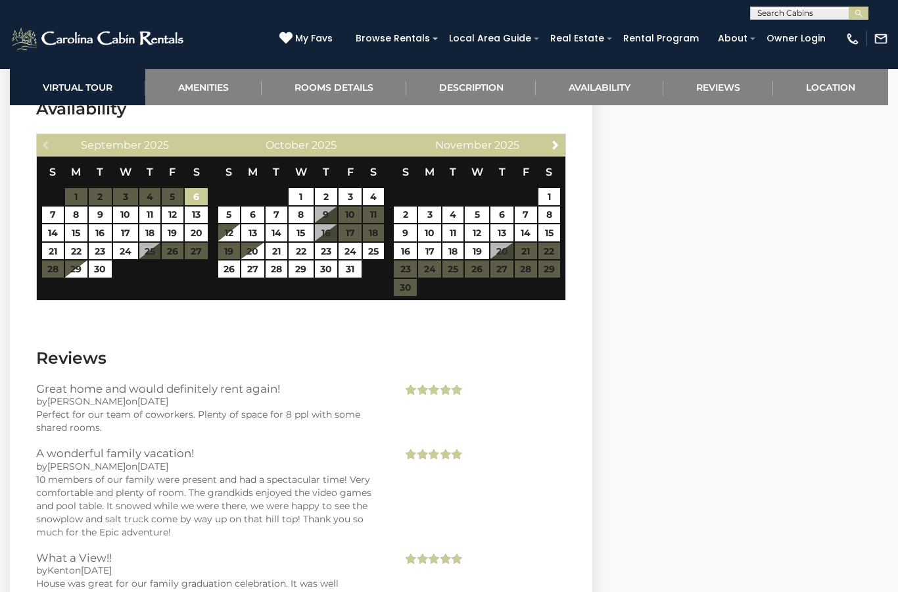
click at [345, 89] on link "Rooms Details" at bounding box center [334, 87] width 145 height 36
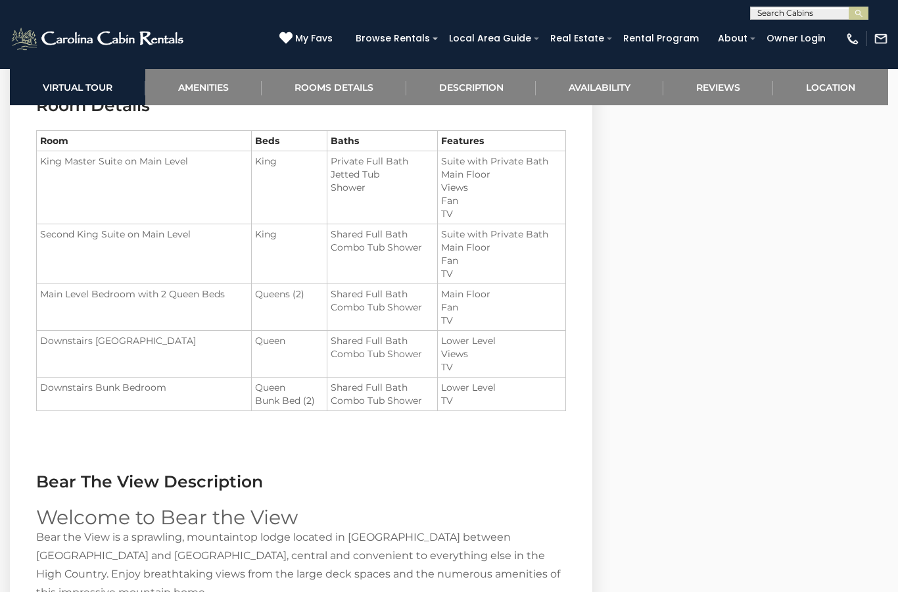
scroll to position [1483, 0]
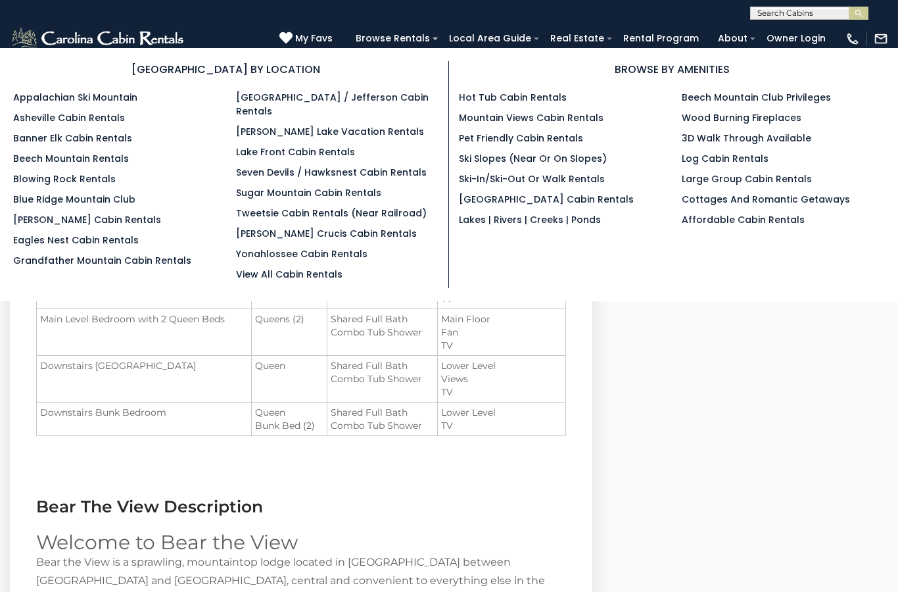
click at [498, 136] on link "Pet Friendly Cabin Rentals" at bounding box center [521, 138] width 124 height 13
